Goal: Transaction & Acquisition: Subscribe to service/newsletter

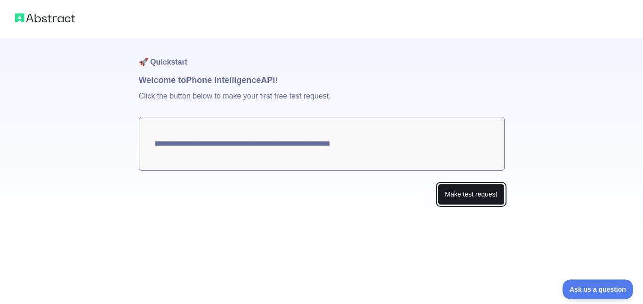
click at [462, 196] on button "Make test request" at bounding box center [471, 194] width 66 height 21
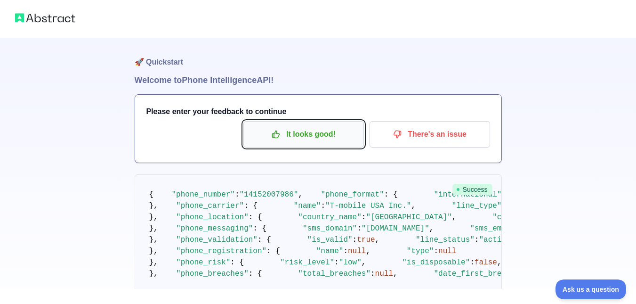
click at [341, 138] on p "It looks good!" at bounding box center [304, 134] width 106 height 16
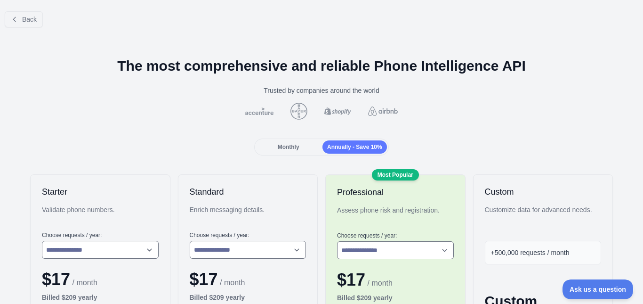
click at [24, 8] on div "Back" at bounding box center [321, 19] width 643 height 31
click at [27, 21] on span "Back" at bounding box center [29, 20] width 15 height 8
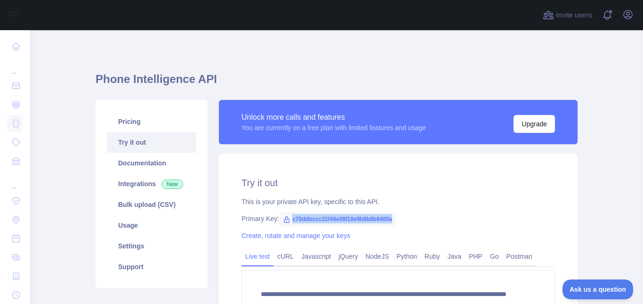
drag, startPoint x: 390, startPoint y: 217, endPoint x: 287, endPoint y: 218, distance: 102.2
click at [287, 218] on span "c70ddbccc22f49e08f18e9b8b8b8400a" at bounding box center [337, 219] width 117 height 14
copy span "c70ddbccc22f49e08f18e9b8b8b8400a"
